Goal: Information Seeking & Learning: Learn about a topic

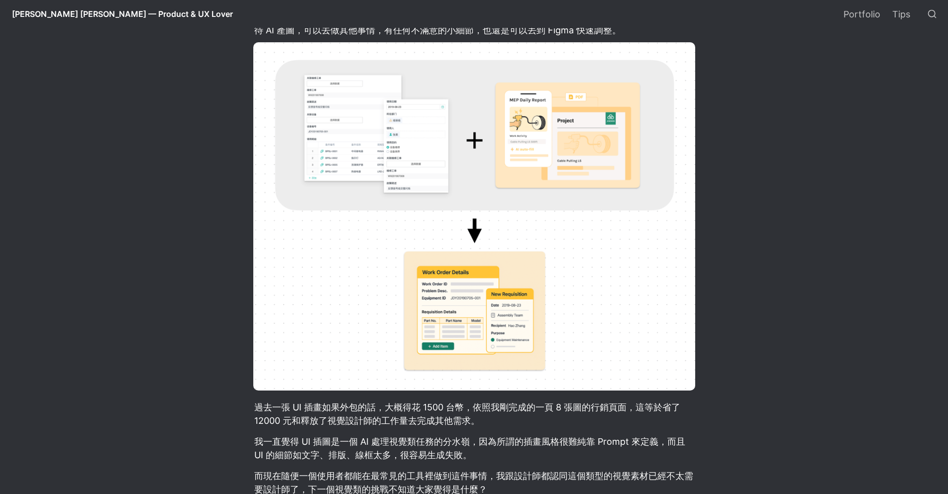
scroll to position [655, 0]
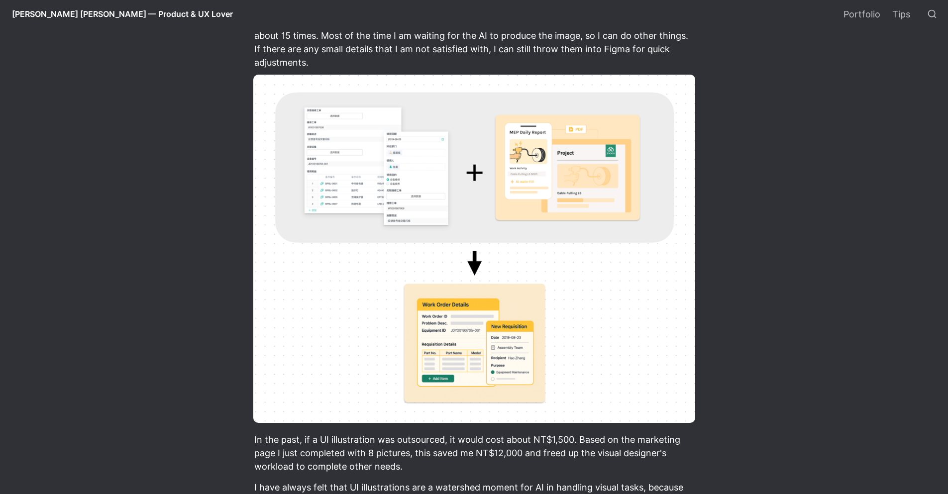
scroll to position [780, 0]
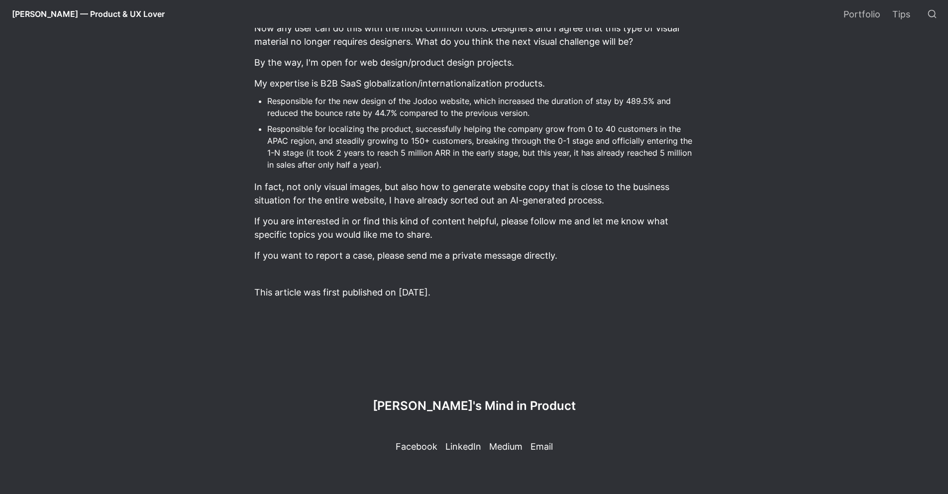
scroll to position [521, 0]
